Goal: Task Accomplishment & Management: Use online tool/utility

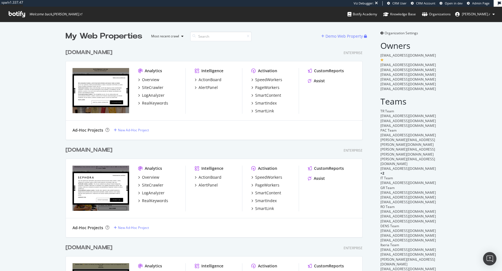
scroll to position [271, 502]
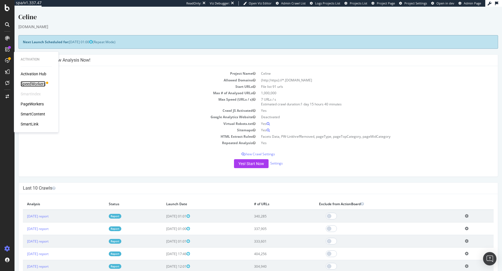
click at [37, 85] on div "SpeedWorkers" at bounding box center [33, 84] width 25 height 6
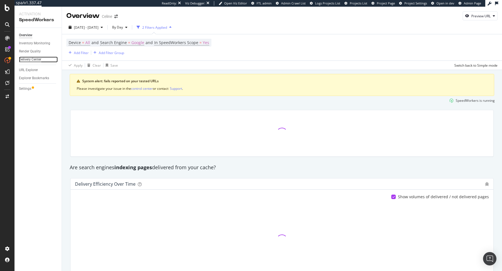
click at [40, 59] on div "Delivery Center" at bounding box center [30, 60] width 22 height 6
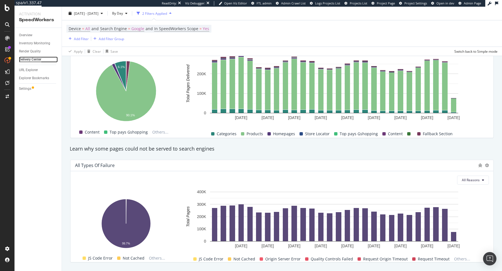
scroll to position [496, 0]
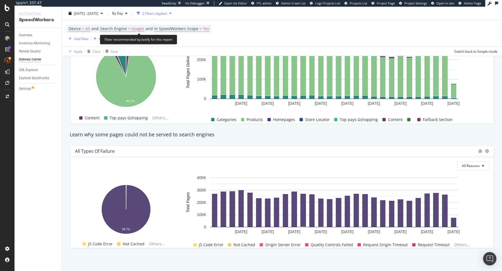
click at [133, 28] on span "Google" at bounding box center [137, 29] width 13 height 8
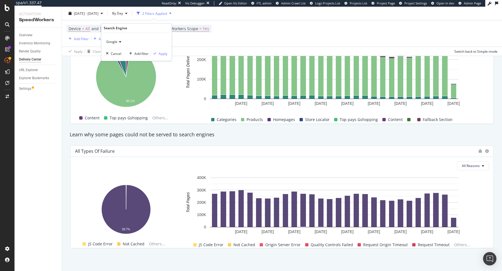
click at [115, 44] on span "Google" at bounding box center [111, 41] width 11 height 5
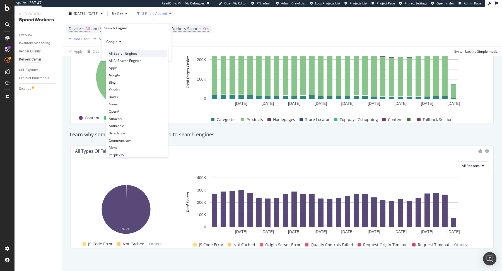
click at [136, 55] on span "All Search Engines" at bounding box center [123, 53] width 29 height 5
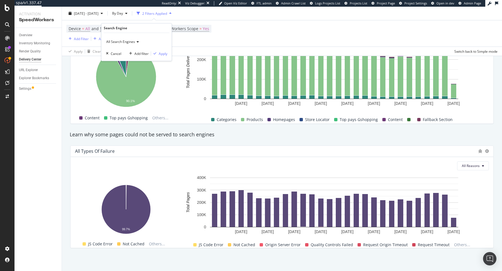
click at [127, 41] on span "All Search Engines" at bounding box center [120, 41] width 29 height 5
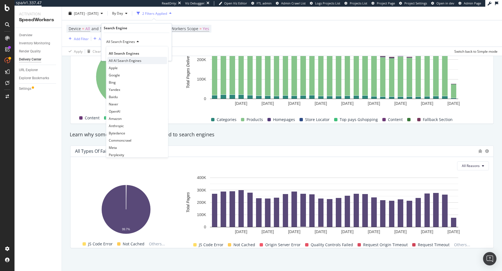
click at [127, 60] on span "All AI Search Engines" at bounding box center [125, 60] width 33 height 5
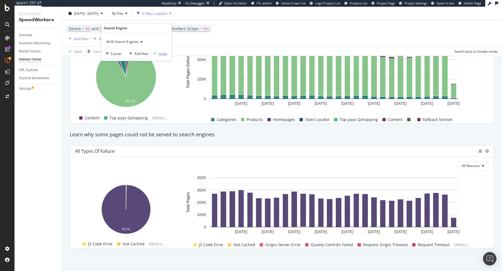
click at [159, 53] on div "Apply" at bounding box center [163, 53] width 9 height 5
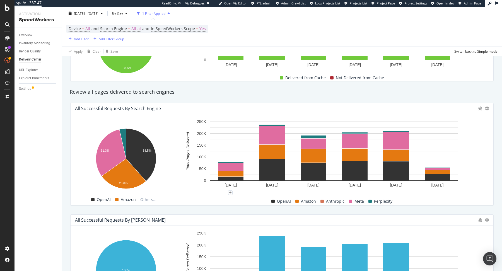
scroll to position [190, 0]
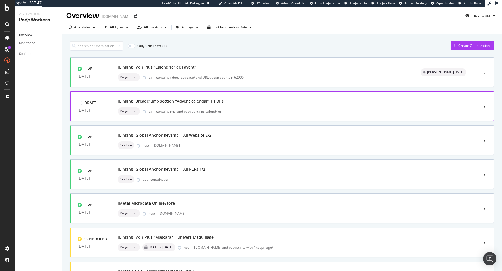
click at [284, 102] on div "[Linking] Breadcrumb section "Advent calendar" | PDPs" at bounding box center [287, 101] width 338 height 8
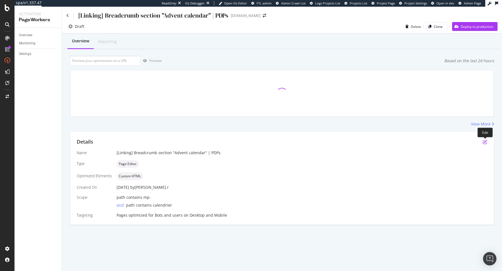
click at [486, 140] on icon "pen-to-square" at bounding box center [485, 142] width 4 height 4
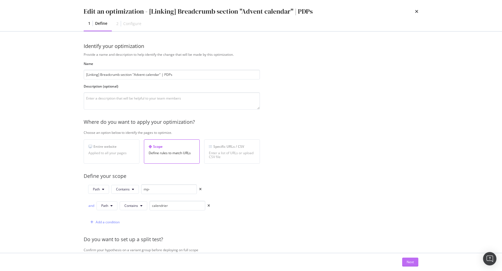
click at [413, 262] on div "Next" at bounding box center [410, 262] width 7 height 5
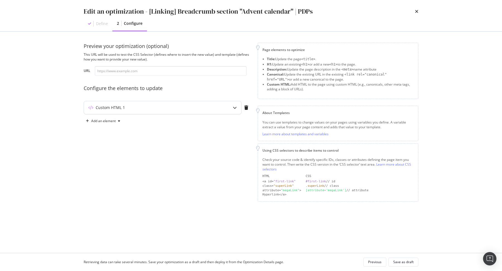
click at [210, 107] on div "Custom HTML 1" at bounding box center [151, 108] width 135 height 6
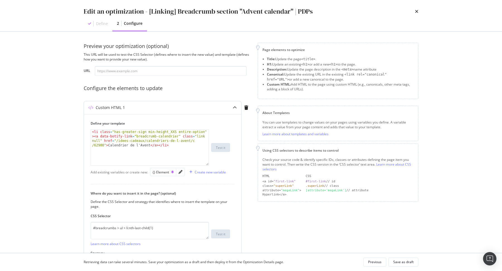
drag, startPoint x: 207, startPoint y: 163, endPoint x: 207, endPoint y: 208, distance: 45.5
click at [207, 166] on div "1 < li class = "has-greater-sign min-height_XXS entire-option" > < a data-botif…" at bounding box center [150, 147] width 118 height 36
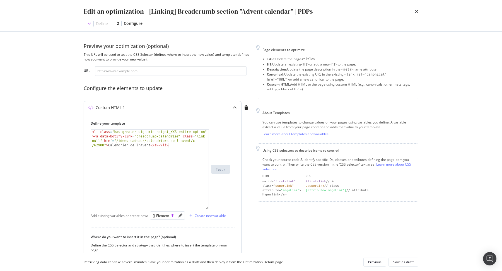
click at [91, 132] on div "< li class = "has-greater-sign min-height_XXS entire-option" > < a data-botify-…" at bounding box center [150, 187] width 119 height 115
type textarea "<li class="has-greater-sign min-height_XXS entire-option"><a data-botify-link="…"
paste textarea "Cursor at row 1"
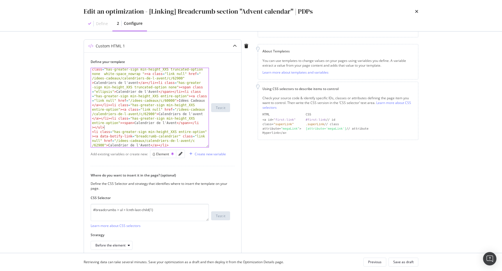
scroll to position [62, 0]
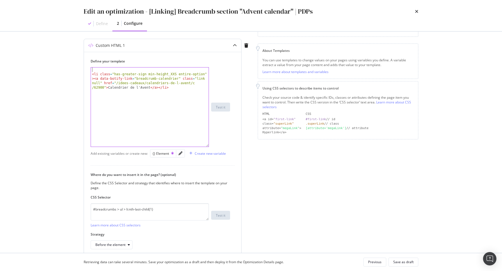
type textarea "<li class="has-greater-sign min-height_XXS entire-option"><a data-botify-link="…"
click at [159, 208] on textarea "#breadcrumbs > ul > li:nth-last-child(1)" at bounding box center [150, 211] width 118 height 17
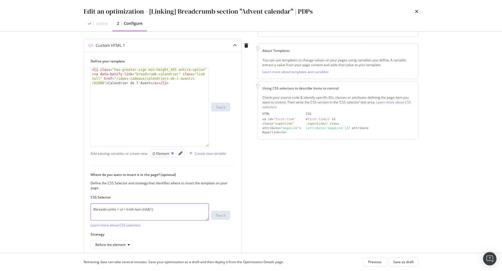
click at [117, 208] on textarea "#breadcrumbs > ul > li:nth-last-child(1)" at bounding box center [150, 211] width 118 height 17
type textarea "#breadcrumbs"
click at [112, 249] on div "Define your template <li class="has-greater-sign min-height_XXS entire-option">…" at bounding box center [162, 154] width 157 height 204
click at [111, 246] on div "Before the element" at bounding box center [113, 245] width 37 height 8
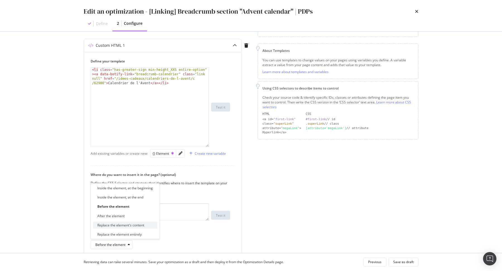
click at [146, 227] on div "Replace the element's content" at bounding box center [125, 225] width 64 height 7
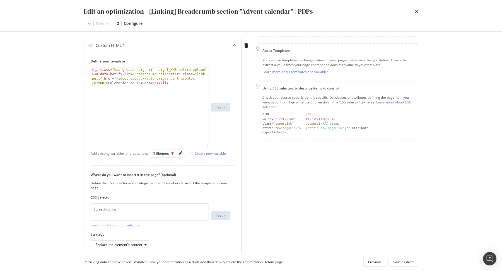
click at [206, 152] on div "Create new variable" at bounding box center [210, 153] width 31 height 5
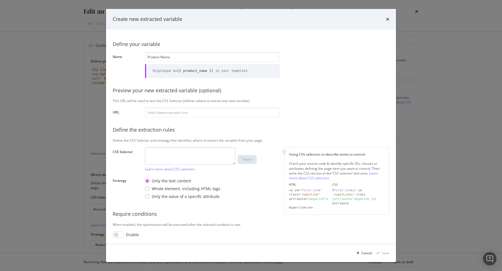
type input "Product Name"
click at [169, 158] on textarea "modal" at bounding box center [190, 155] width 90 height 17
paste textarea "#pdp > section.flex.flex_wrap.max-width_100p.width_100p > aside > div > div > h…"
drag, startPoint x: 217, startPoint y: 157, endPoint x: 124, endPoint y: 148, distance: 92.8
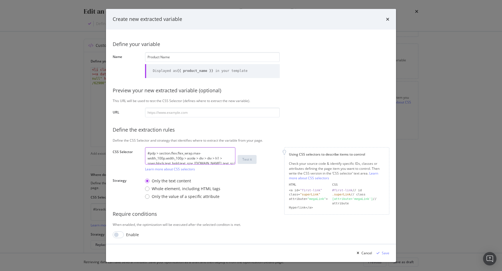
click at [124, 148] on div "Define your variable Name Product Name Displayed as {{ product_name }} in your …" at bounding box center [251, 137] width 277 height 202
click at [188, 154] on textarea "h1 > span.block.text_bold.text_size_18.tab_text_size_30" at bounding box center [190, 155] width 90 height 17
type textarea "h1 > span.block.text_bold"
click at [385, 251] on div "Save" at bounding box center [382, 253] width 15 height 8
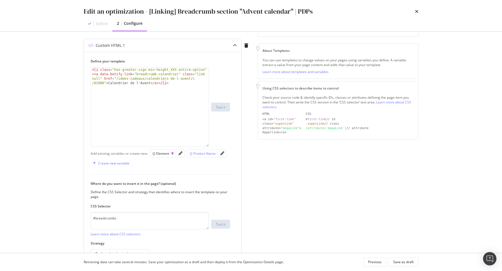
click at [205, 152] on div "{} Product Name" at bounding box center [203, 153] width 26 height 5
click at [110, 70] on div "{{ product_name }} < li class = "has-greater-sign min -height_XXS entire-option…" at bounding box center [150, 130] width 119 height 124
click at [169, 115] on div "{{ product_name }} < li class = "has-greater-sign min -height_XXS entire-option…" at bounding box center [150, 130] width 119 height 124
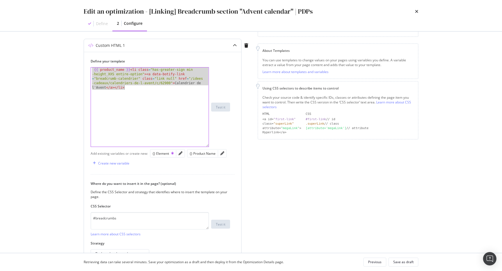
paste textarea "</ul"
type textarea "</ul>"
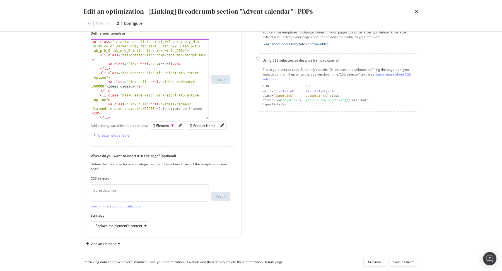
scroll to position [96, 0]
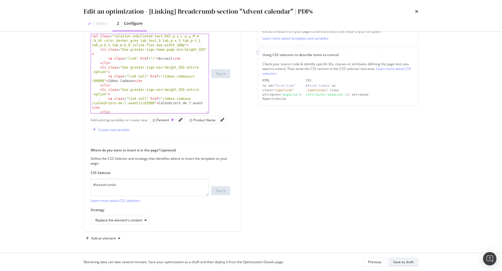
click at [404, 261] on div "Save as draft" at bounding box center [404, 262] width 20 height 5
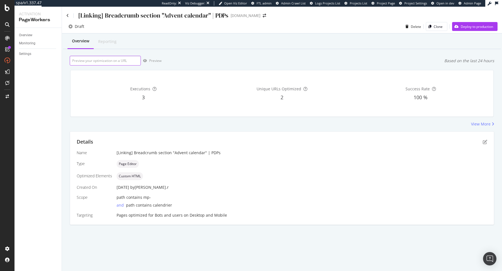
click at [114, 59] on input "url" at bounding box center [105, 61] width 71 height 10
paste input "https://www.yves-rocher.fr/soin-visage/calendrier-de-l-avent-envolee-fleurie/p/…"
type input "https://www.yves-rocher.fr/soin-visage/calendrier-de-l-avent-envolee-fleurie/p/…"
click at [148, 61] on div "button" at bounding box center [145, 60] width 8 height 3
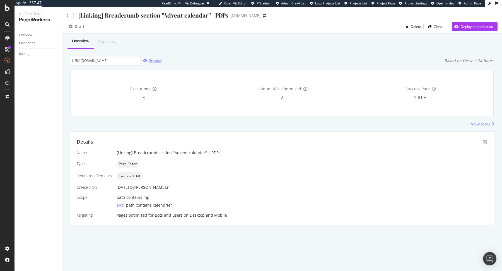
scroll to position [0, 0]
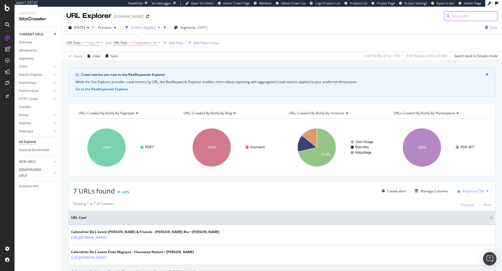
scroll to position [124, 0]
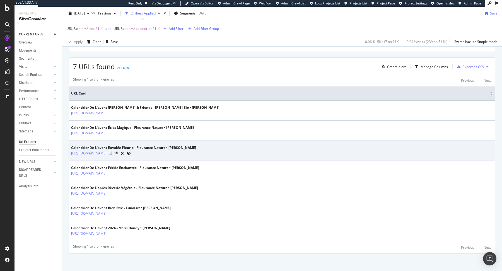
click at [112, 152] on icon at bounding box center [110, 153] width 3 height 3
